Goal: Task Accomplishment & Management: Manage account settings

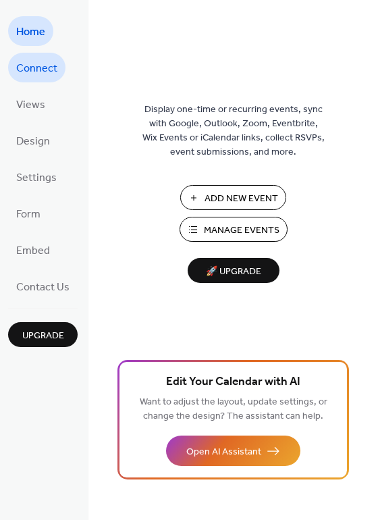
click at [16, 73] on link "Connect" at bounding box center [36, 68] width 57 height 30
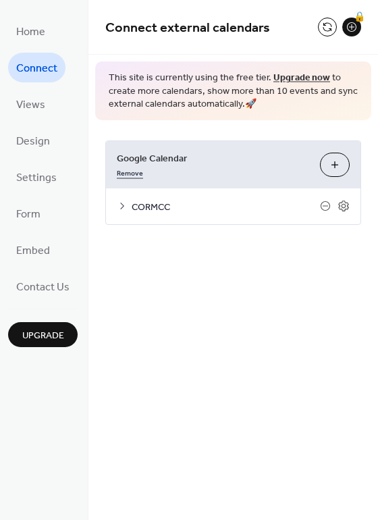
click at [136, 172] on link "Remove" at bounding box center [130, 172] width 26 height 14
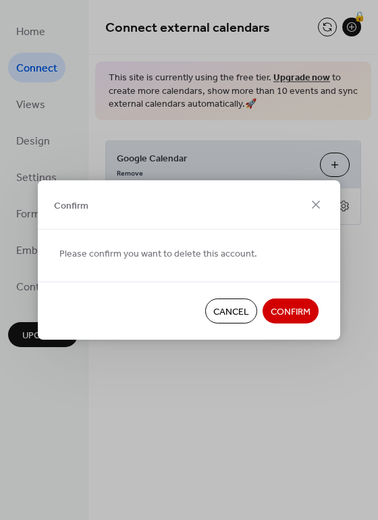
click at [281, 316] on span "Confirm" at bounding box center [291, 312] width 40 height 14
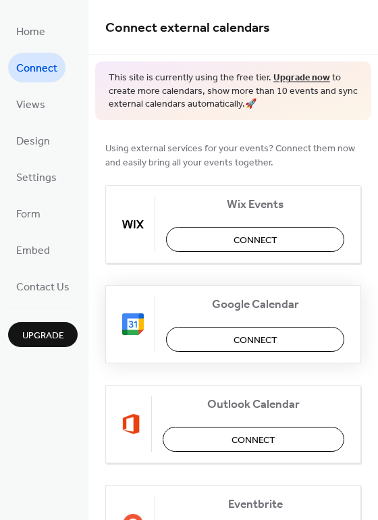
click at [243, 343] on span "Connect" at bounding box center [256, 340] width 44 height 14
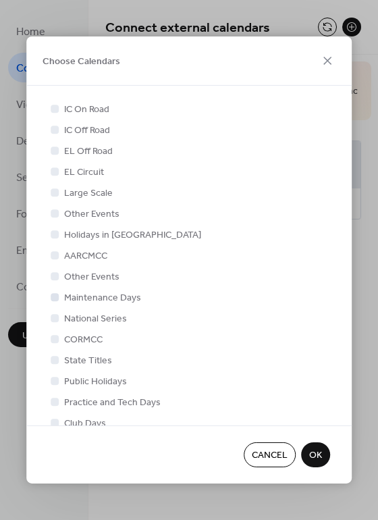
scroll to position [21, 0]
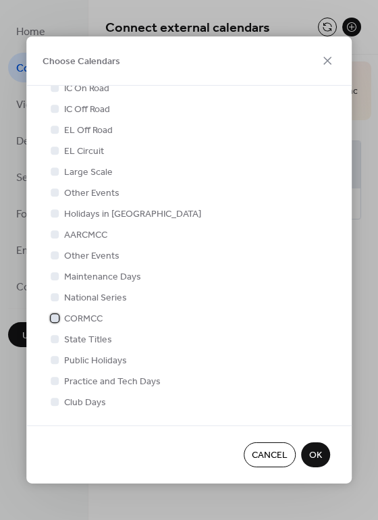
click at [60, 318] on div at bounding box center [55, 318] width 14 height 14
click at [320, 457] on span "OK" at bounding box center [315, 456] width 13 height 14
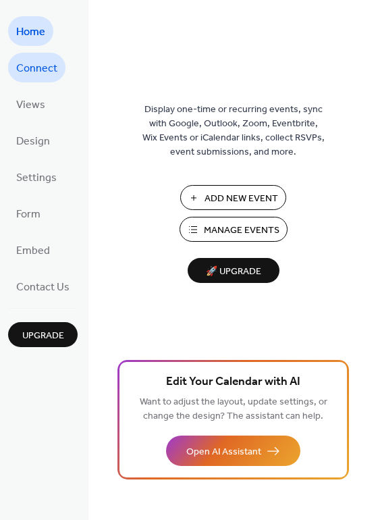
click at [41, 68] on span "Connect" at bounding box center [36, 69] width 41 height 22
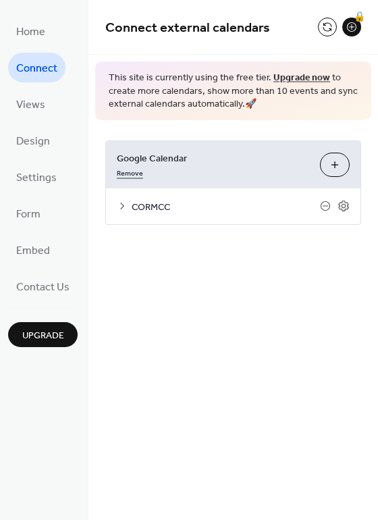
click at [133, 174] on link "Remove" at bounding box center [130, 172] width 26 height 14
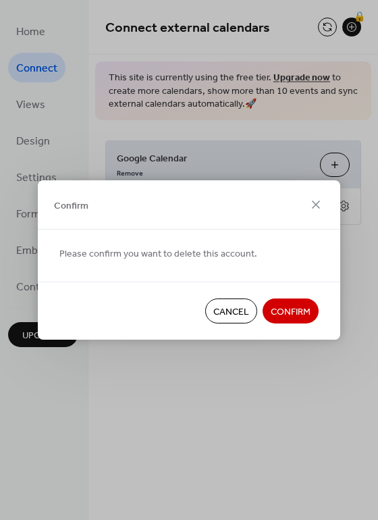
click at [284, 315] on span "Confirm" at bounding box center [291, 312] width 40 height 14
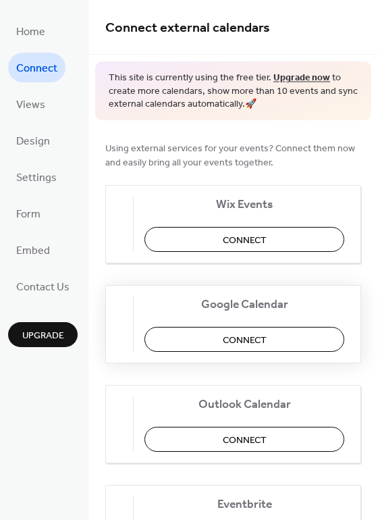
click at [261, 338] on span "Connect" at bounding box center [245, 340] width 44 height 14
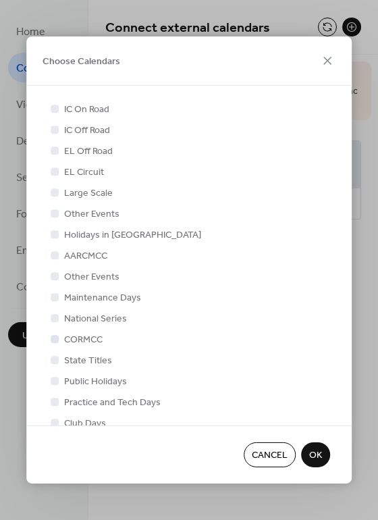
scroll to position [21, 0]
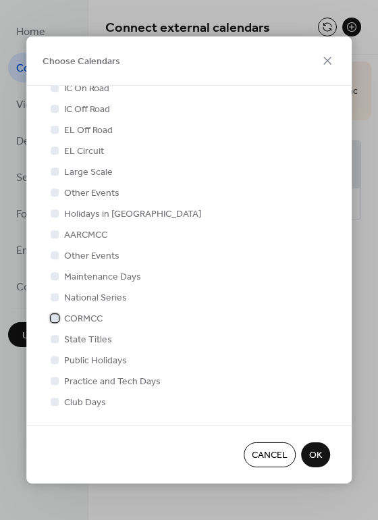
click at [77, 316] on span "CORMCC" at bounding box center [83, 319] width 39 height 14
click at [325, 459] on button "OK" at bounding box center [315, 455] width 29 height 25
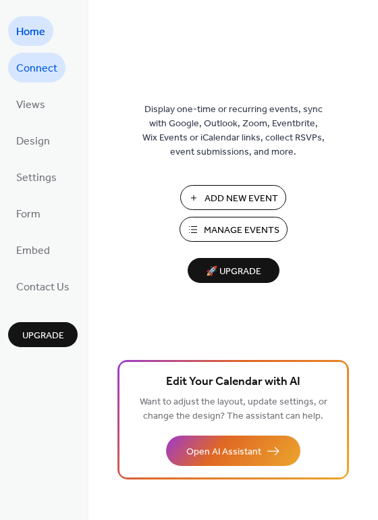
click at [26, 73] on span "Connect" at bounding box center [36, 69] width 41 height 22
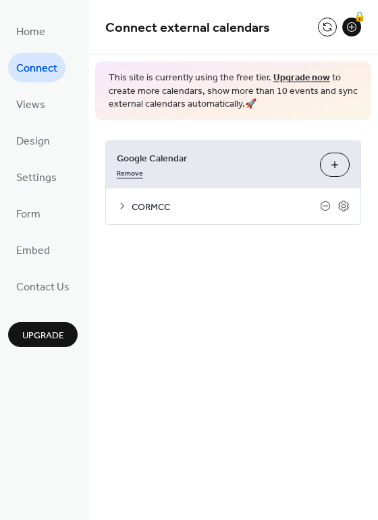
click at [134, 174] on link "Remove" at bounding box center [130, 172] width 26 height 14
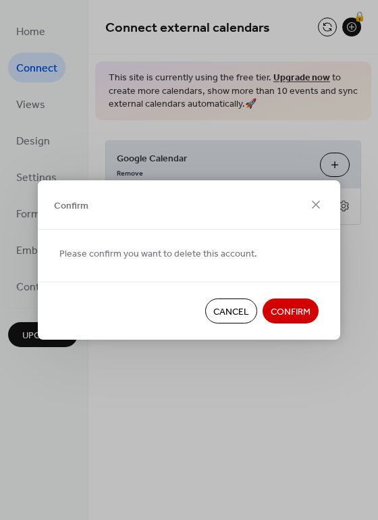
click at [297, 311] on span "Confirm" at bounding box center [291, 312] width 40 height 14
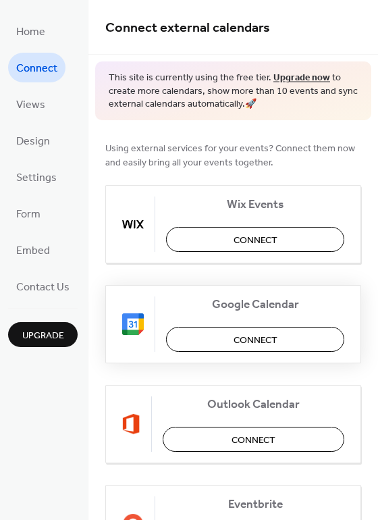
click at [257, 341] on span "Connect" at bounding box center [256, 340] width 44 height 14
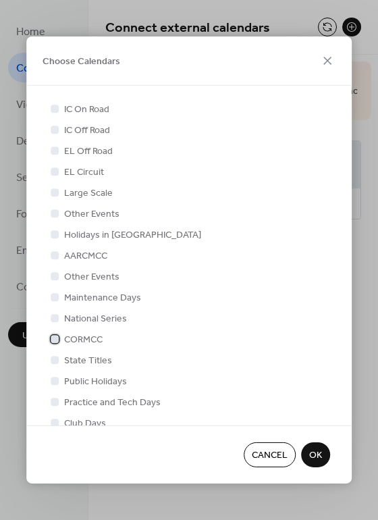
click at [94, 344] on span "CORMCC" at bounding box center [83, 340] width 39 height 14
click at [320, 459] on span "OK" at bounding box center [315, 456] width 13 height 14
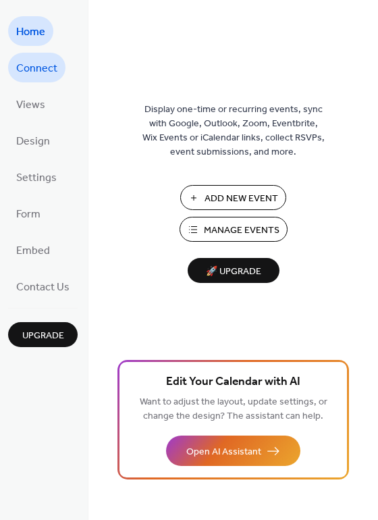
click at [34, 75] on span "Connect" at bounding box center [36, 69] width 41 height 22
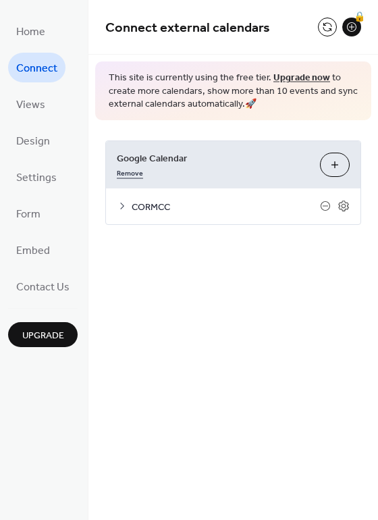
click at [136, 175] on link "Remove" at bounding box center [130, 172] width 26 height 14
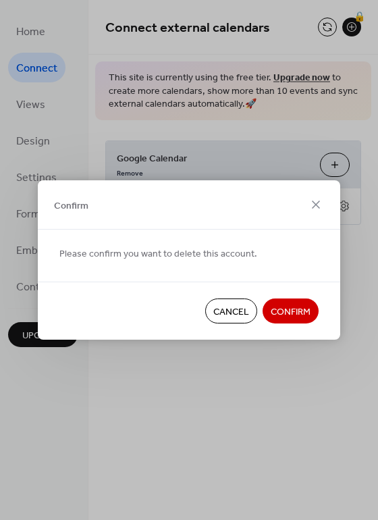
click at [291, 309] on span "Confirm" at bounding box center [291, 312] width 40 height 14
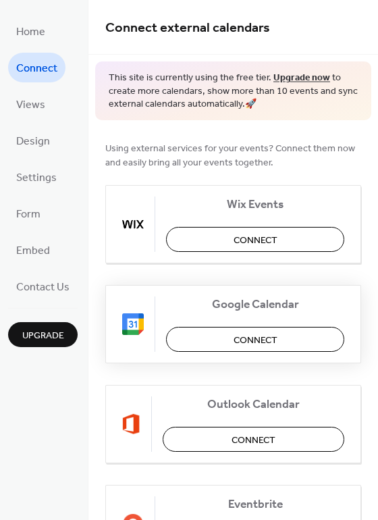
click at [207, 334] on button "Connect" at bounding box center [255, 339] width 178 height 25
click at [211, 278] on div "Wix Events Connect Google Calendar Connect Outlook Calendar Connect Eventbrite …" at bounding box center [233, 474] width 256 height 578
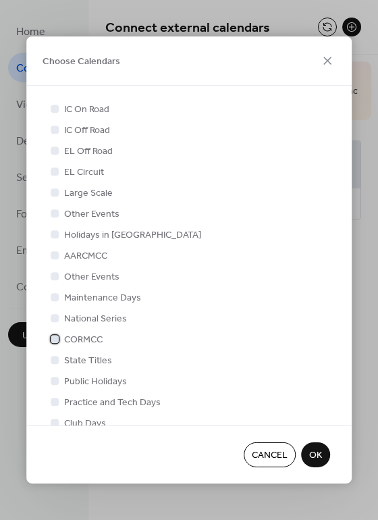
click at [67, 340] on span "CORMCC" at bounding box center [83, 340] width 39 height 14
click at [310, 452] on span "OK" at bounding box center [315, 456] width 13 height 14
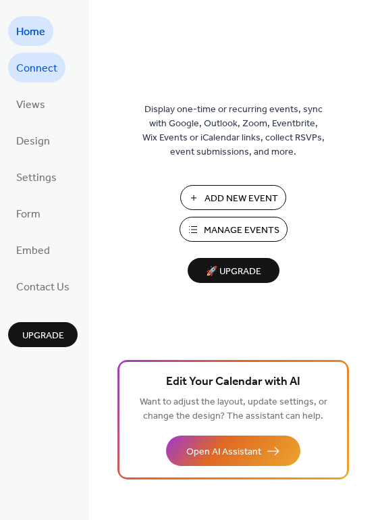
click at [47, 78] on span "Connect" at bounding box center [36, 69] width 41 height 22
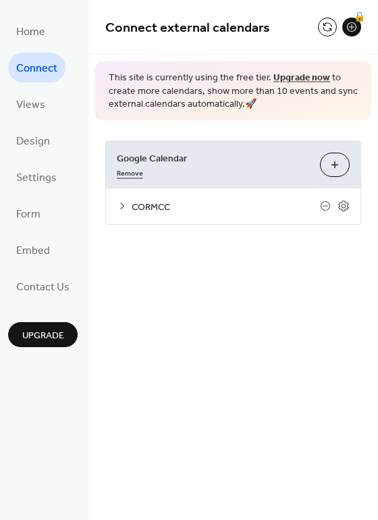
click at [136, 176] on link "Remove" at bounding box center [130, 172] width 26 height 14
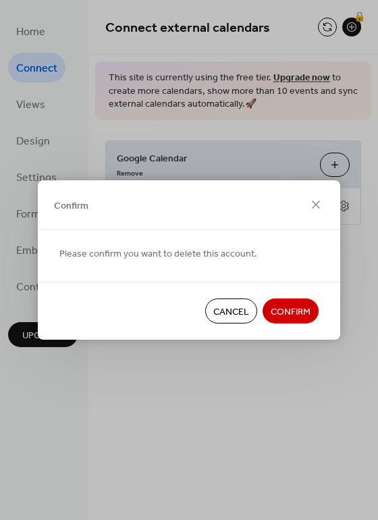
click at [278, 309] on span "Confirm" at bounding box center [291, 312] width 40 height 14
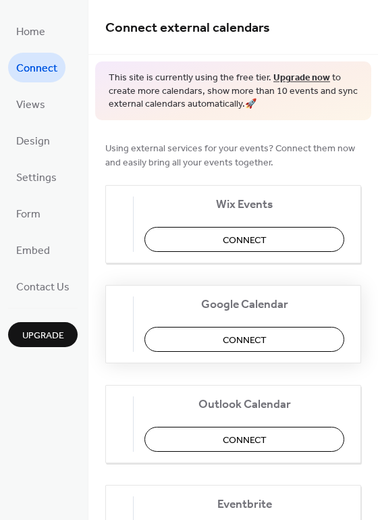
click at [240, 342] on span "Connect" at bounding box center [245, 340] width 44 height 14
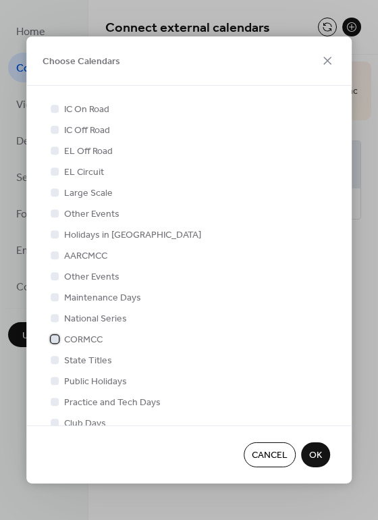
click at [84, 341] on span "CORMCC" at bounding box center [83, 340] width 39 height 14
click at [311, 452] on span "OK" at bounding box center [315, 456] width 13 height 14
